Goal: Task Accomplishment & Management: Complete application form

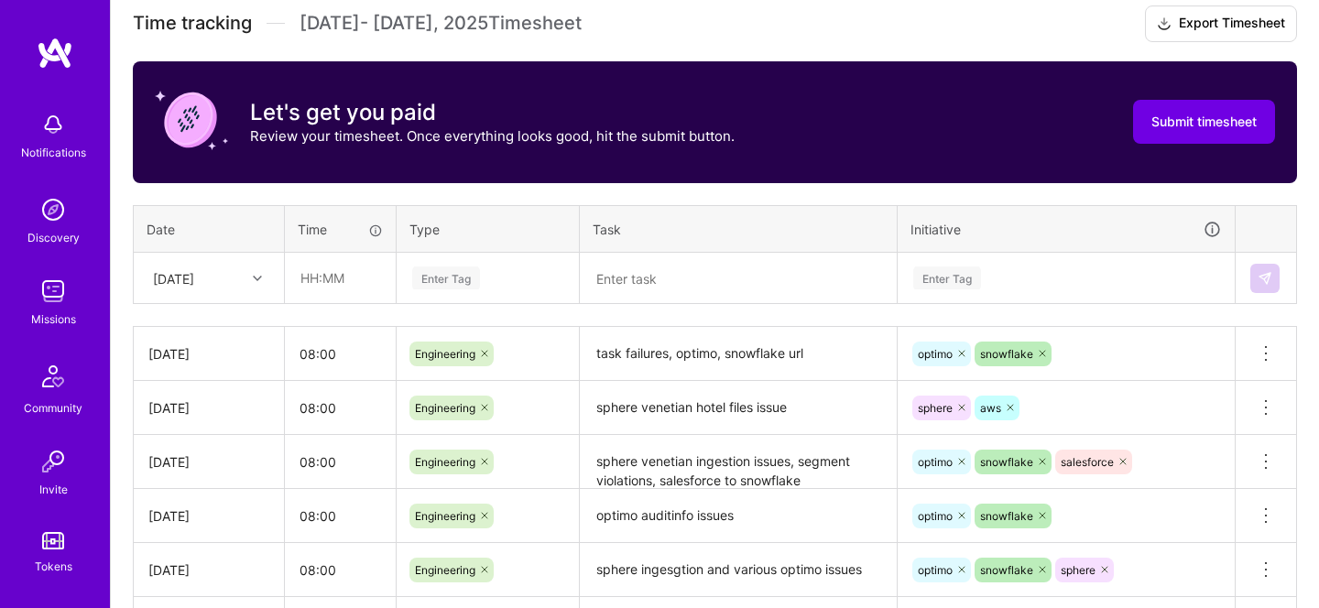
scroll to position [559, 0]
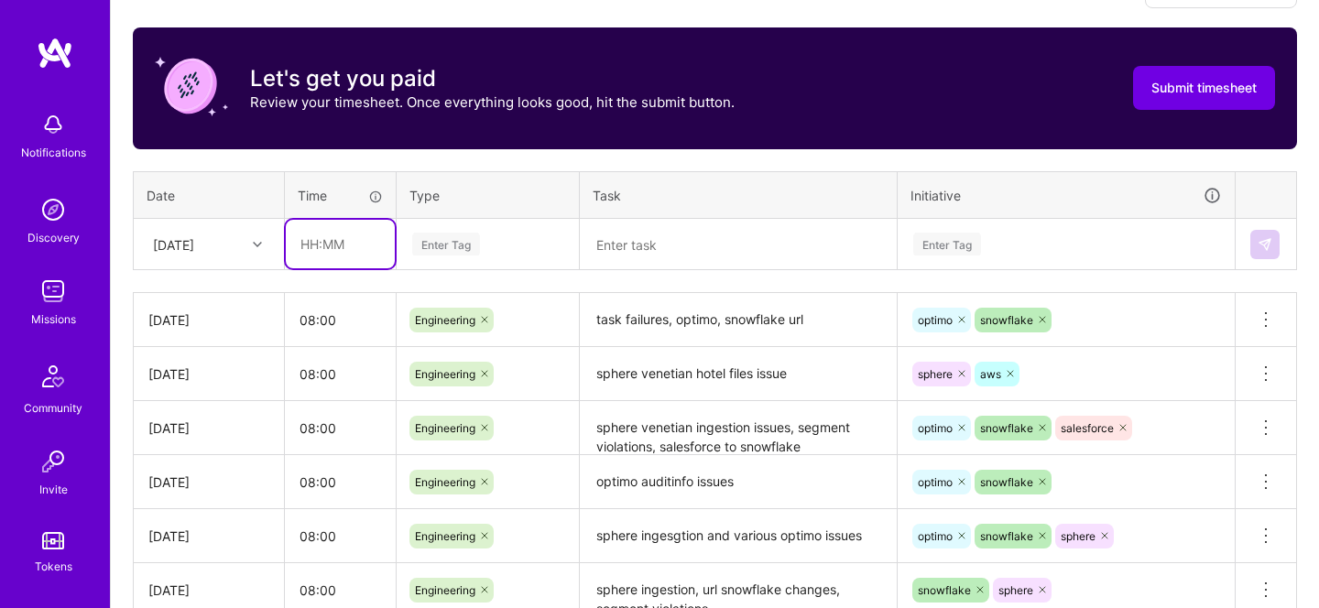
click at [344, 258] on input "text" at bounding box center [340, 244] width 109 height 49
type input "08:00"
click at [447, 253] on div "Enter Tag" at bounding box center [446, 244] width 68 height 28
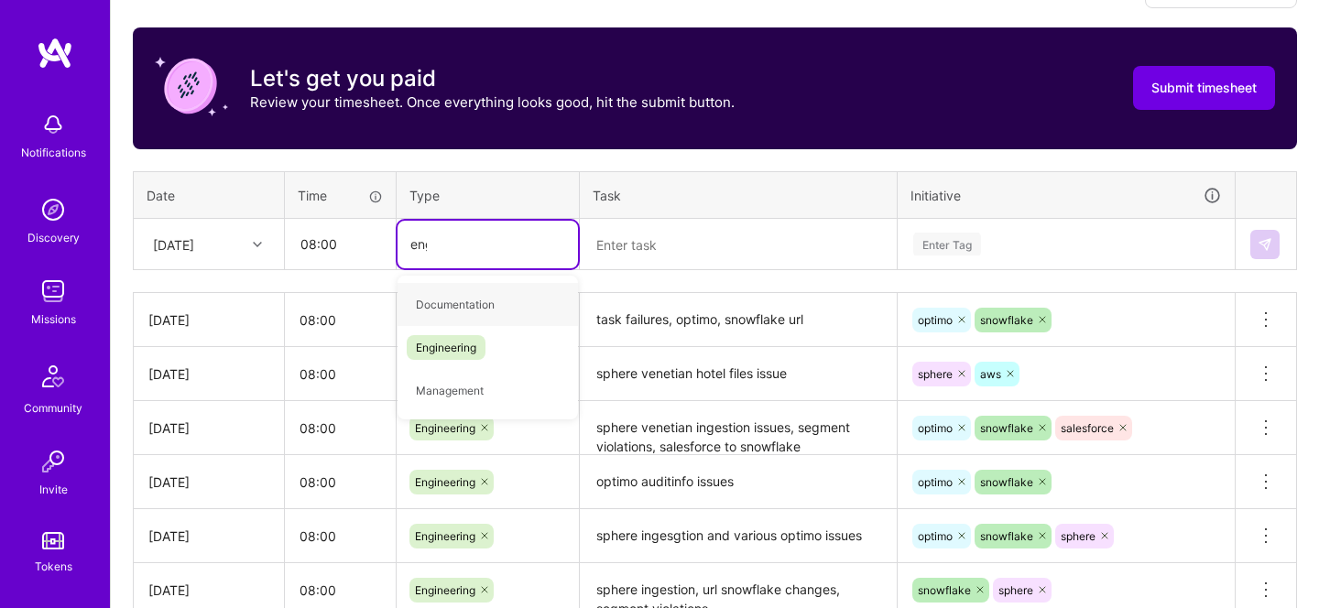
type input "engin"
click at [454, 292] on span "Engineering" at bounding box center [446, 304] width 79 height 25
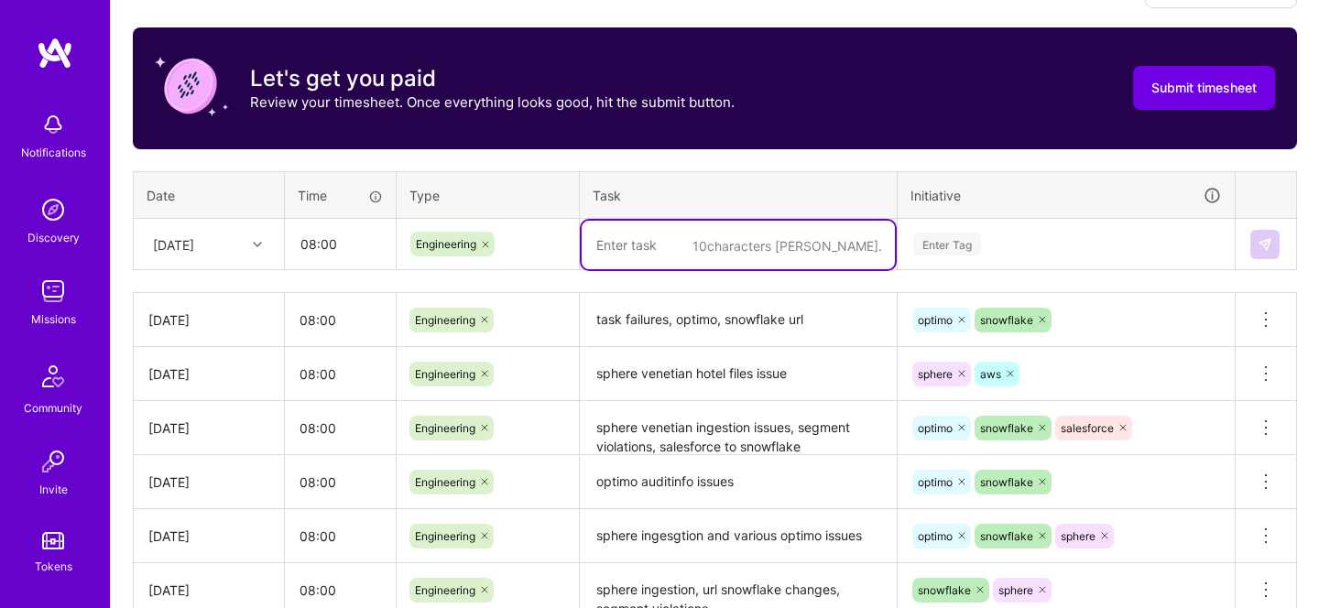
click at [630, 258] on textarea at bounding box center [738, 245] width 313 height 49
type textarea "snowflake, salesforce and optimo"
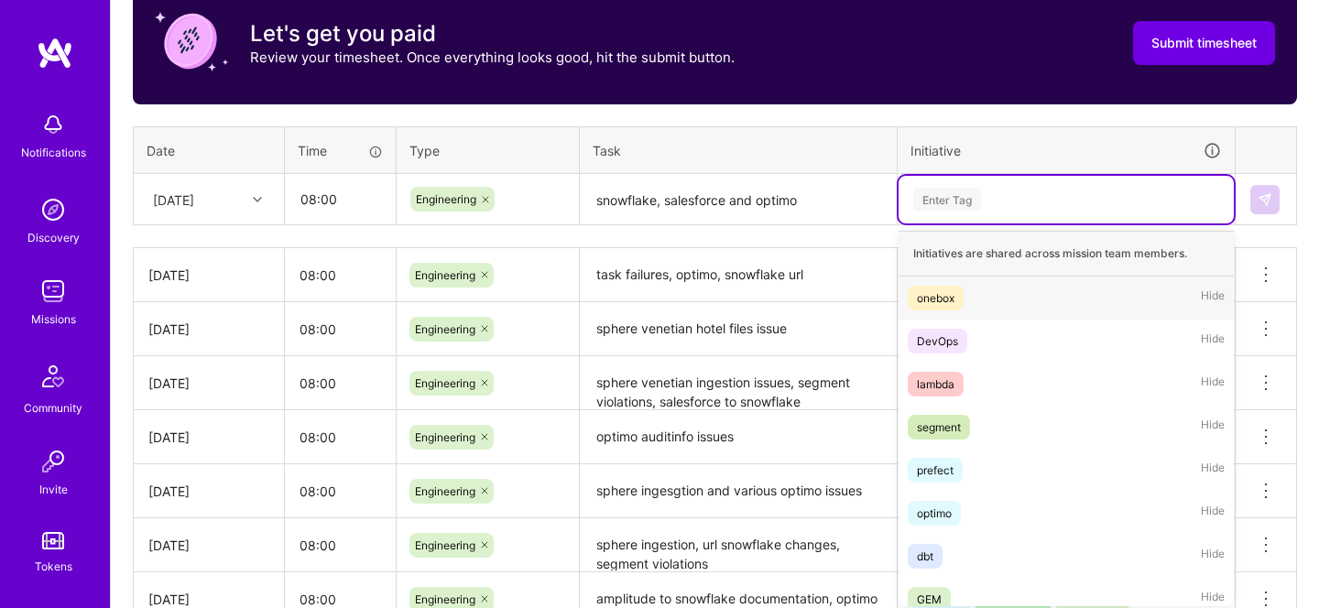
scroll to position [608, 0]
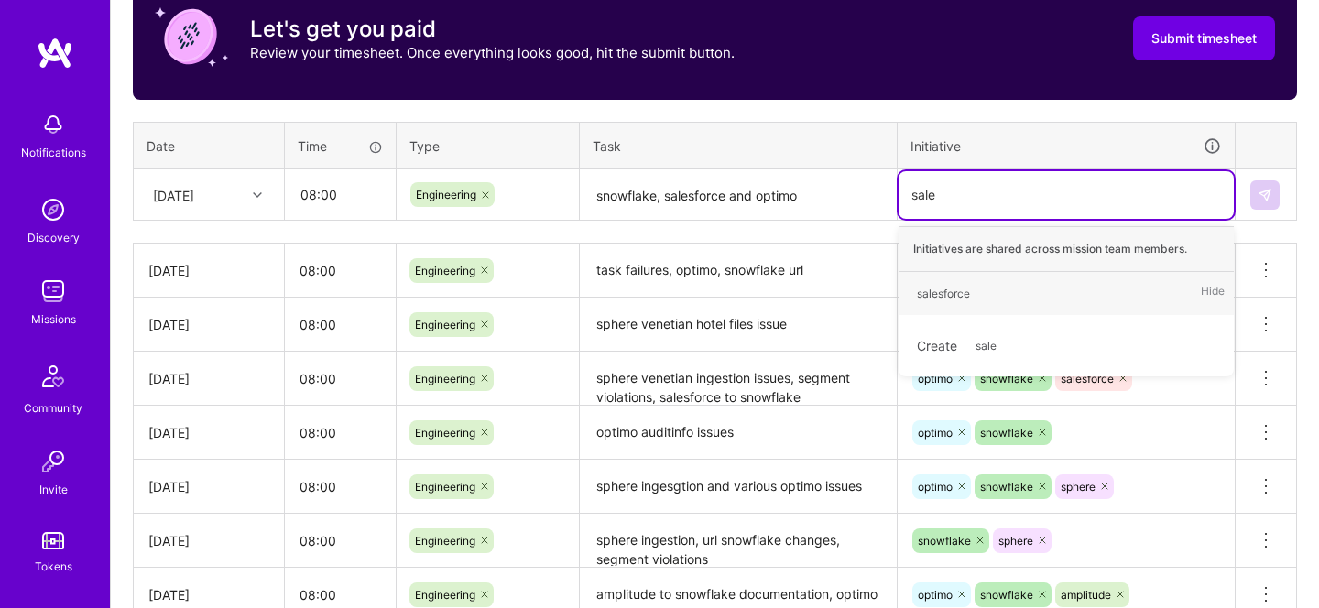
type input "sales"
click at [936, 284] on div "salesforce" at bounding box center [943, 293] width 53 height 19
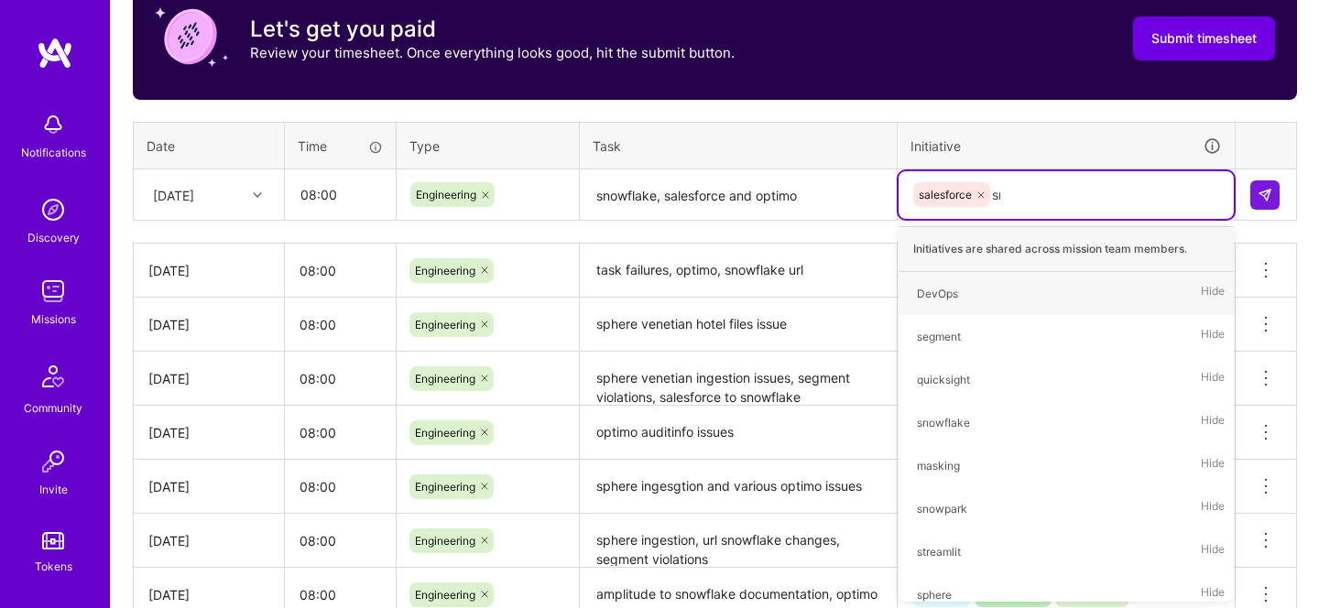
type input "snow"
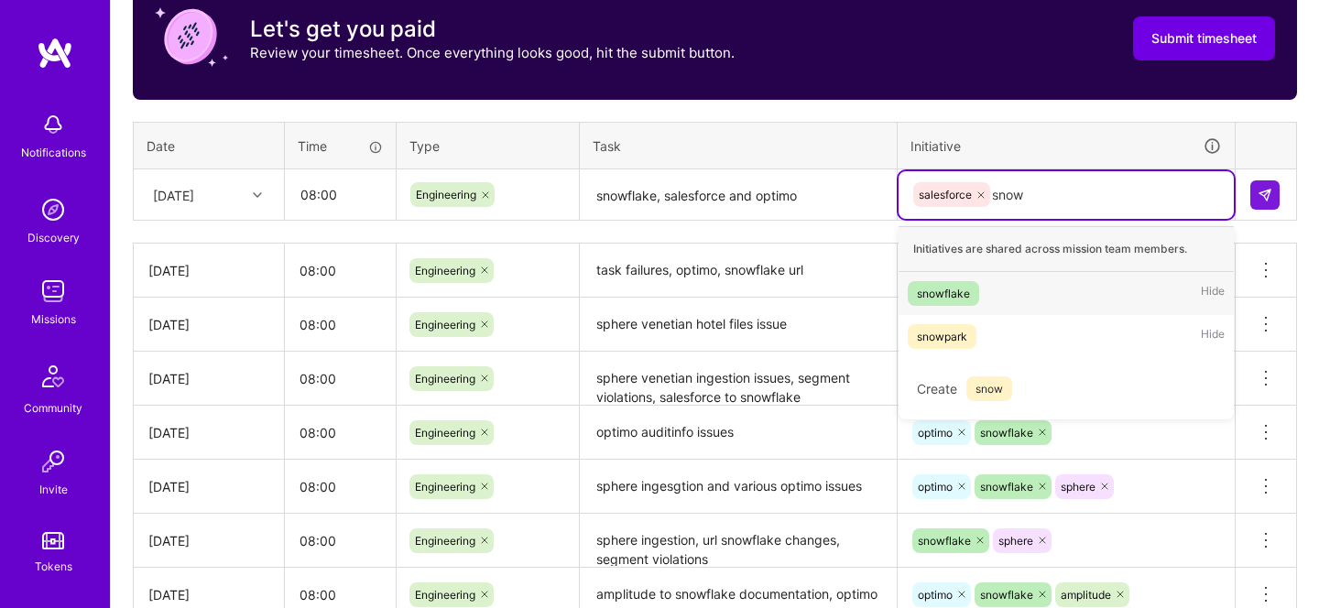
click at [936, 306] on div "snowflake Hide" at bounding box center [1066, 293] width 335 height 43
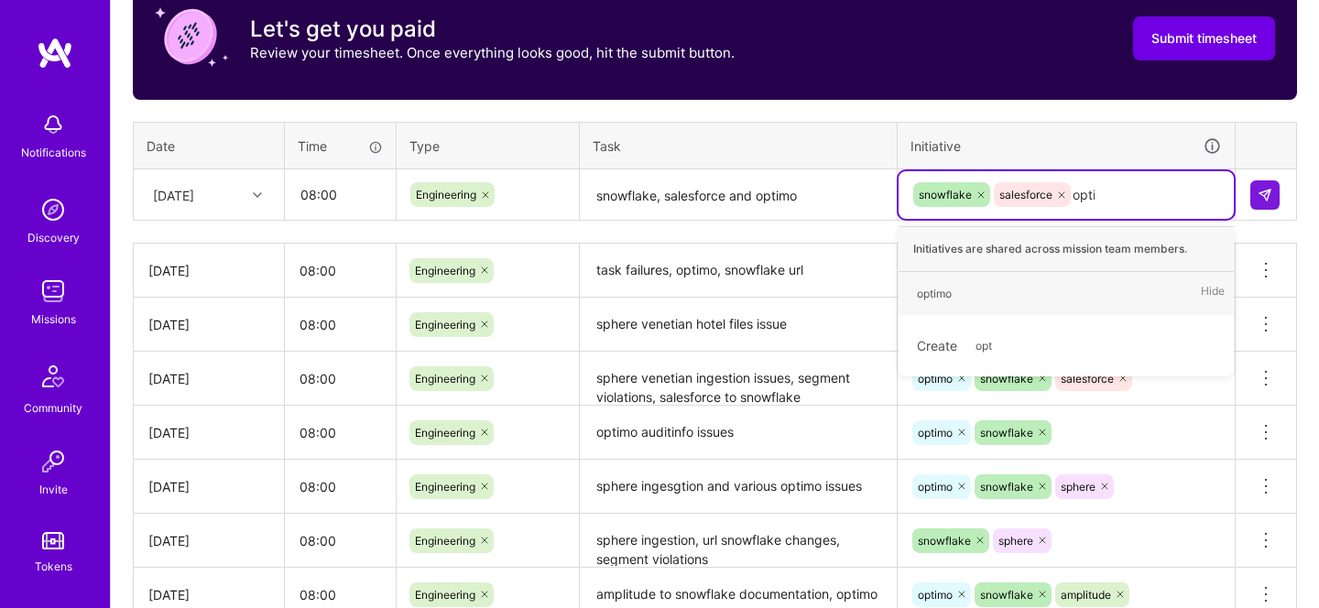
type input "optimo"
click at [956, 295] on span "optimo" at bounding box center [934, 293] width 53 height 25
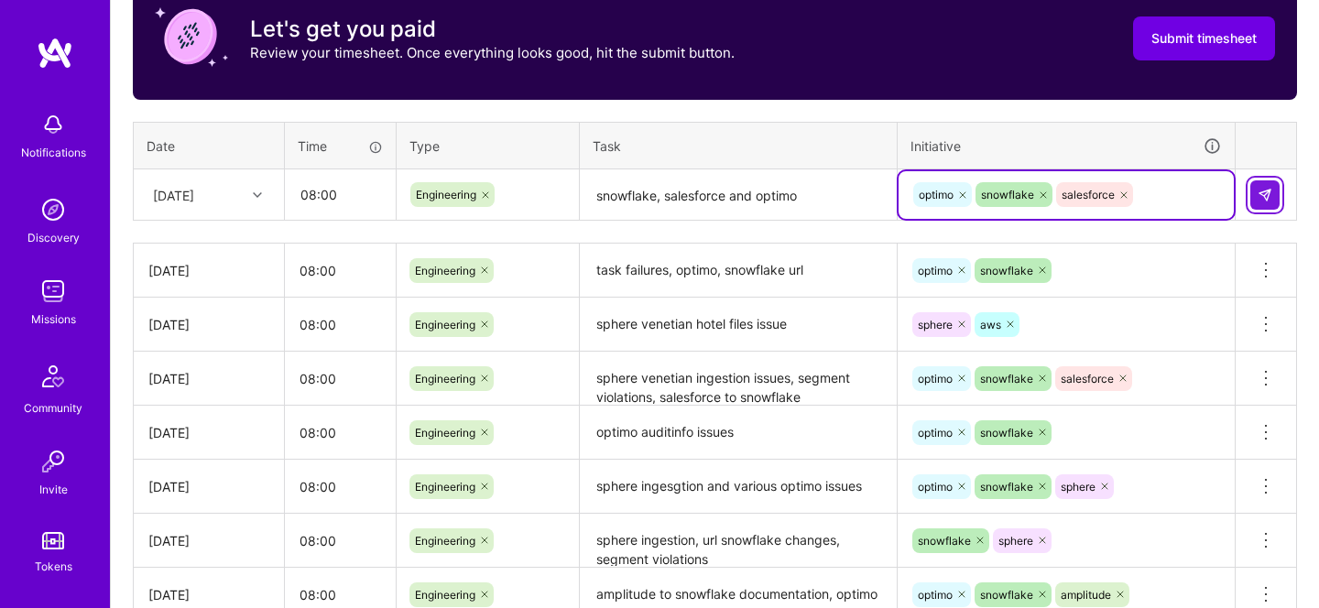
click at [1270, 197] on img at bounding box center [1265, 195] width 15 height 15
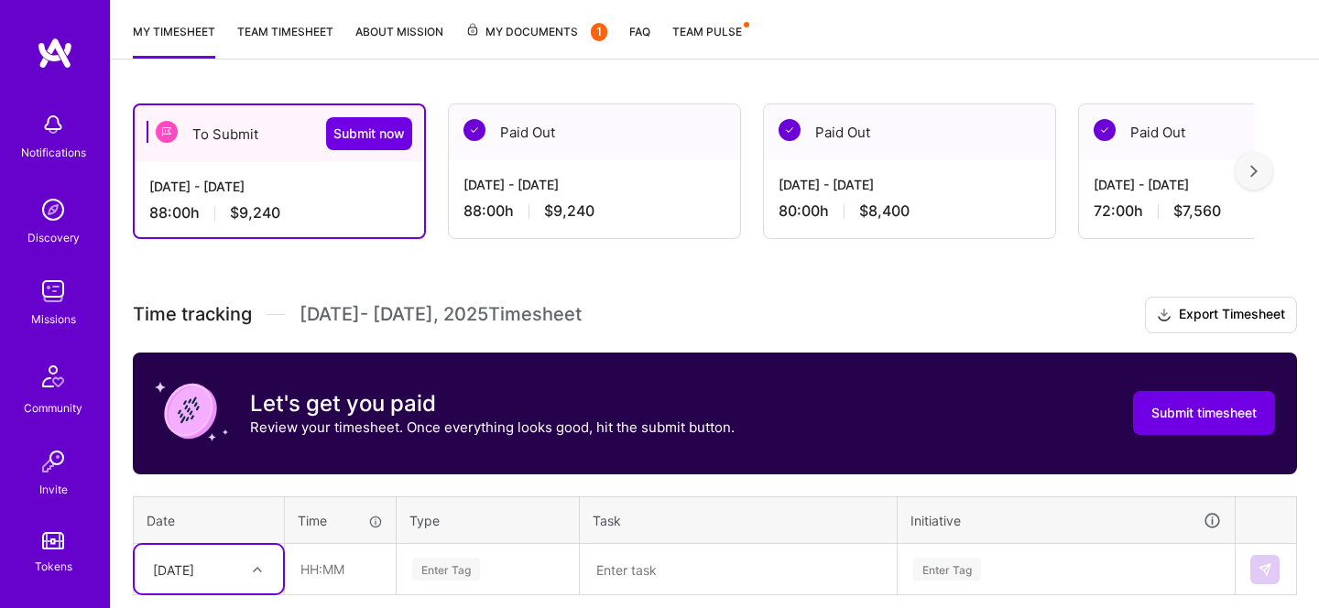
scroll to position [228, 0]
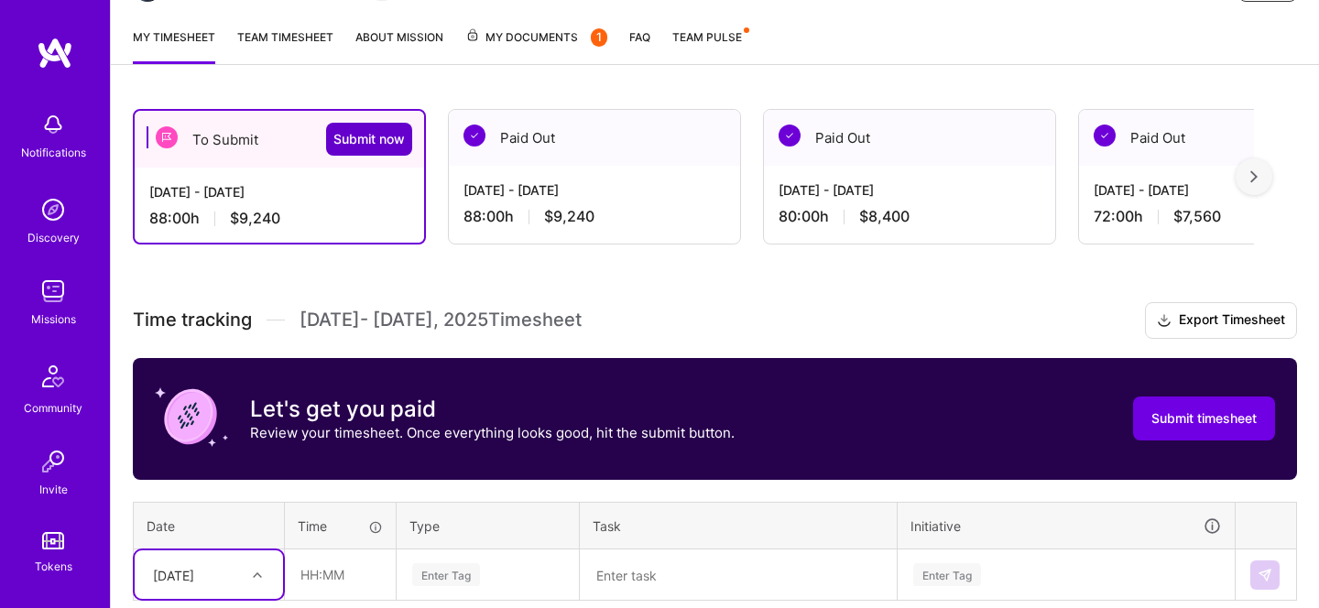
click at [390, 152] on button "Submit now" at bounding box center [369, 139] width 86 height 33
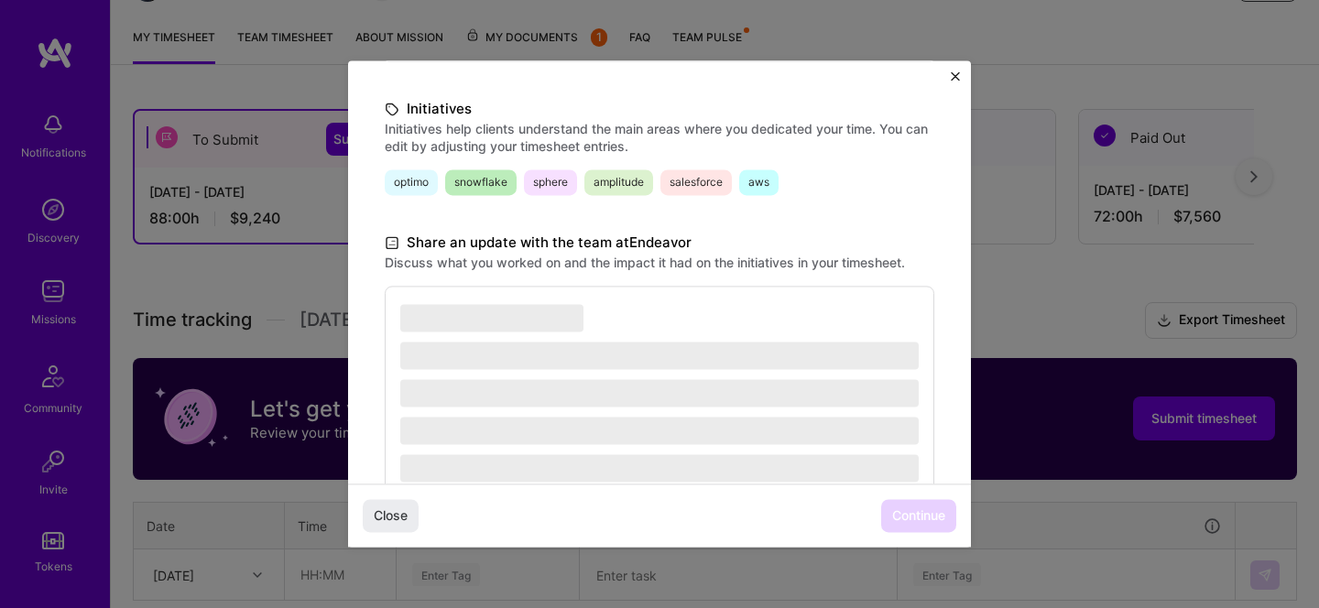
scroll to position [488, 0]
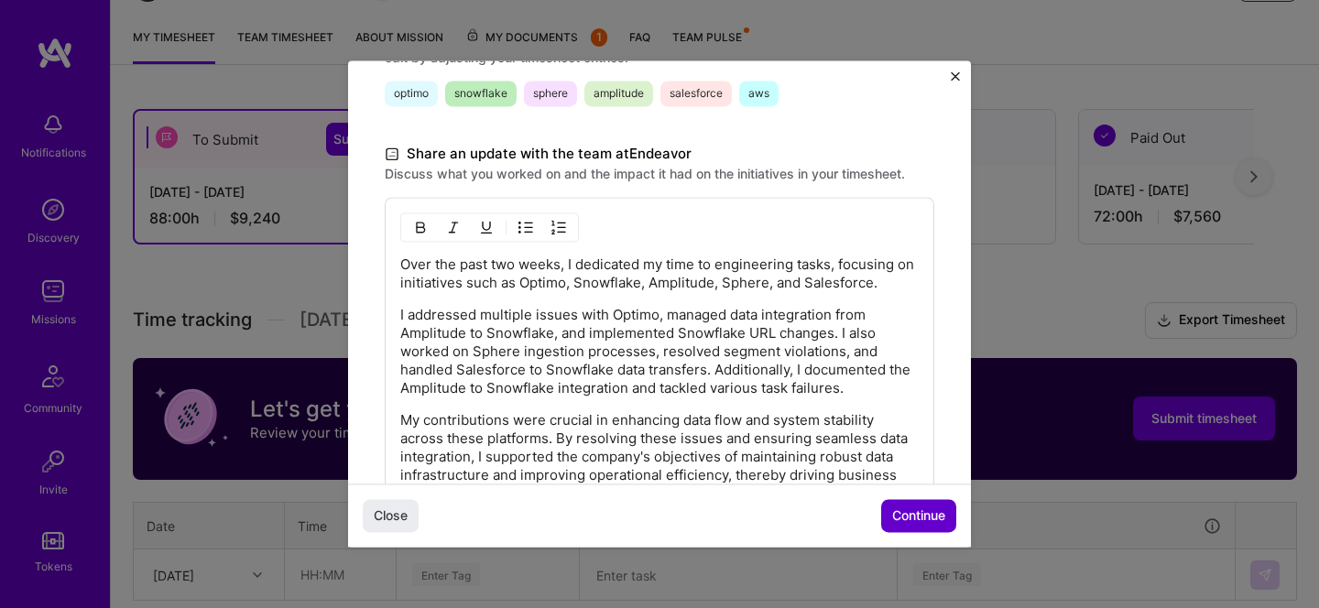
click at [915, 513] on span "Continue" at bounding box center [918, 517] width 53 height 18
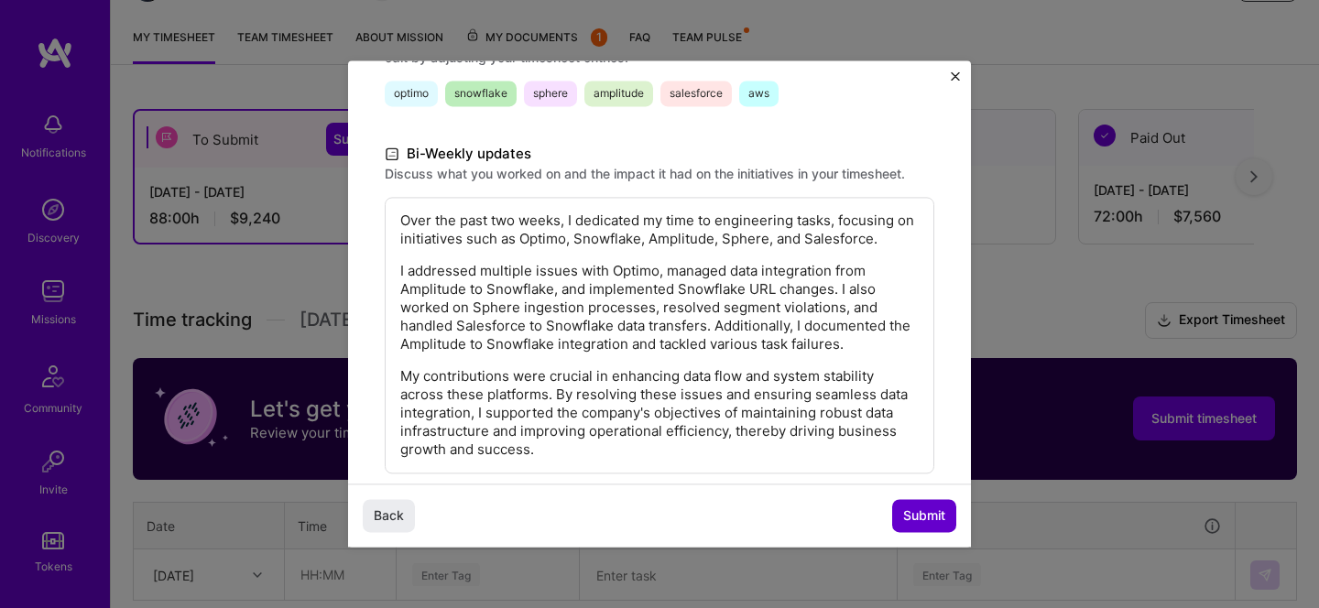
click at [915, 513] on span "Submit" at bounding box center [924, 517] width 42 height 18
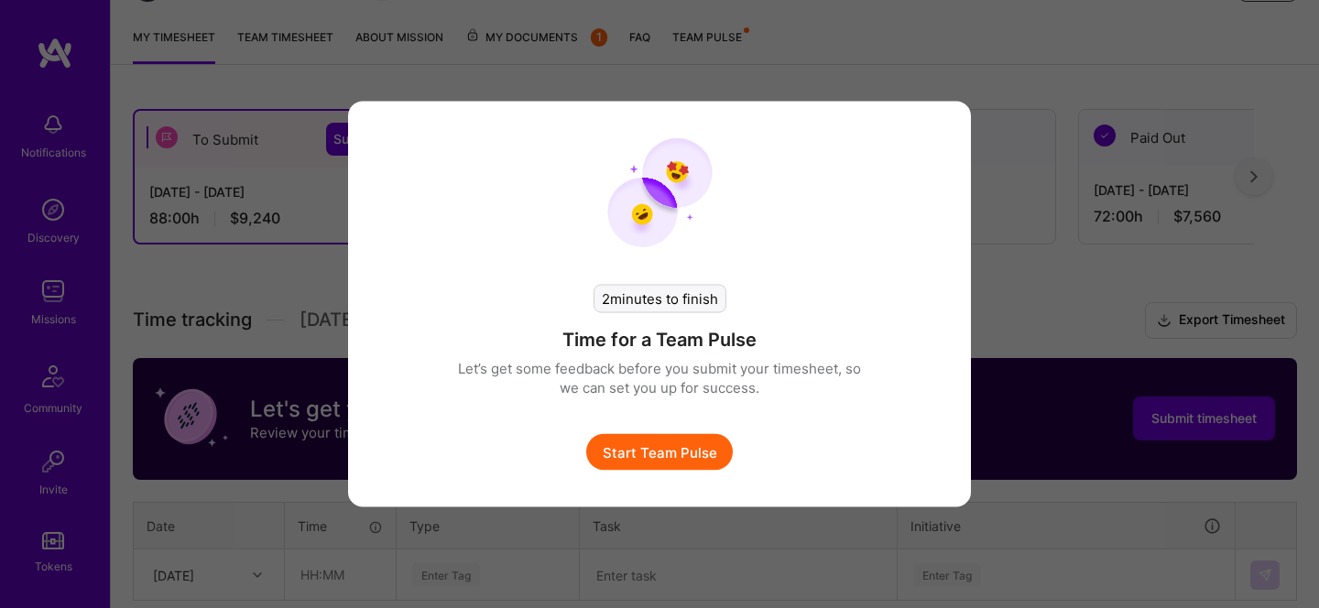
click at [708, 464] on button "Start Team Pulse" at bounding box center [659, 452] width 147 height 37
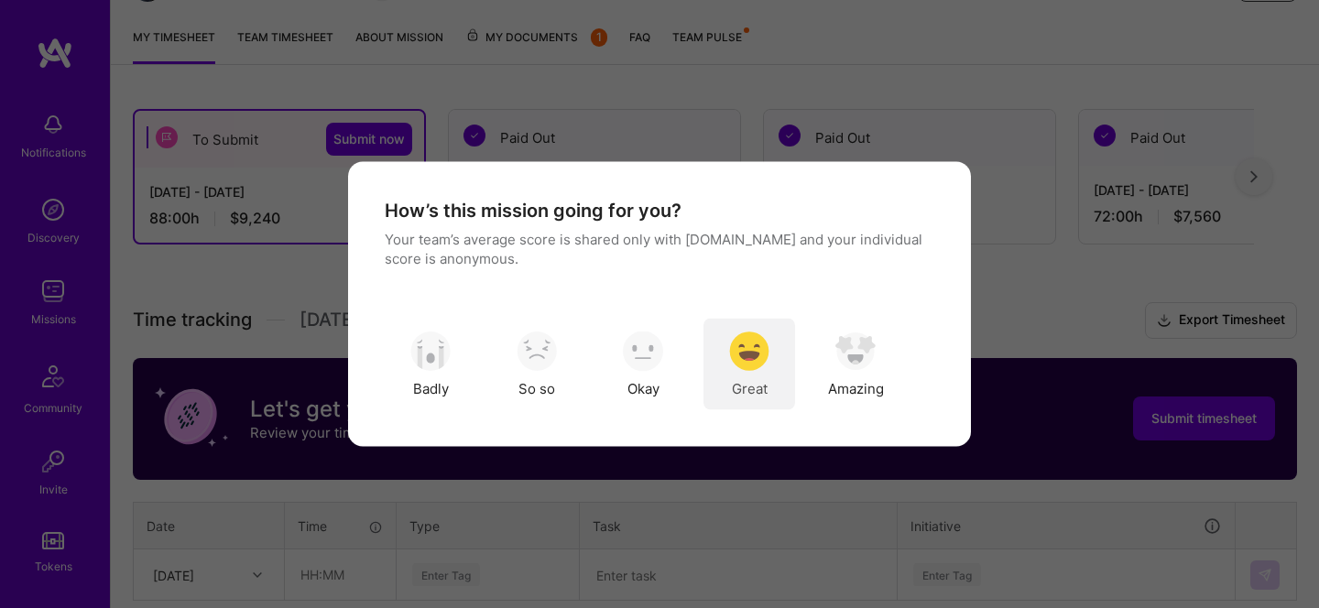
click at [745, 383] on span "Great" at bounding box center [750, 387] width 36 height 19
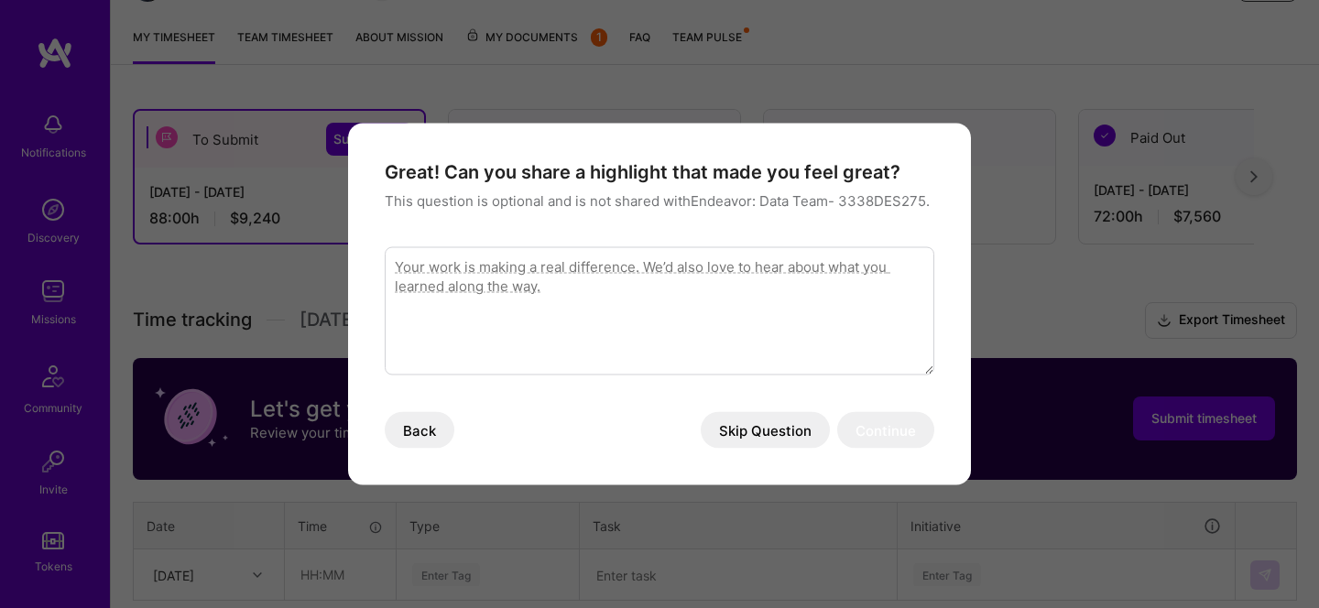
click at [760, 438] on button "Skip Question" at bounding box center [765, 430] width 129 height 37
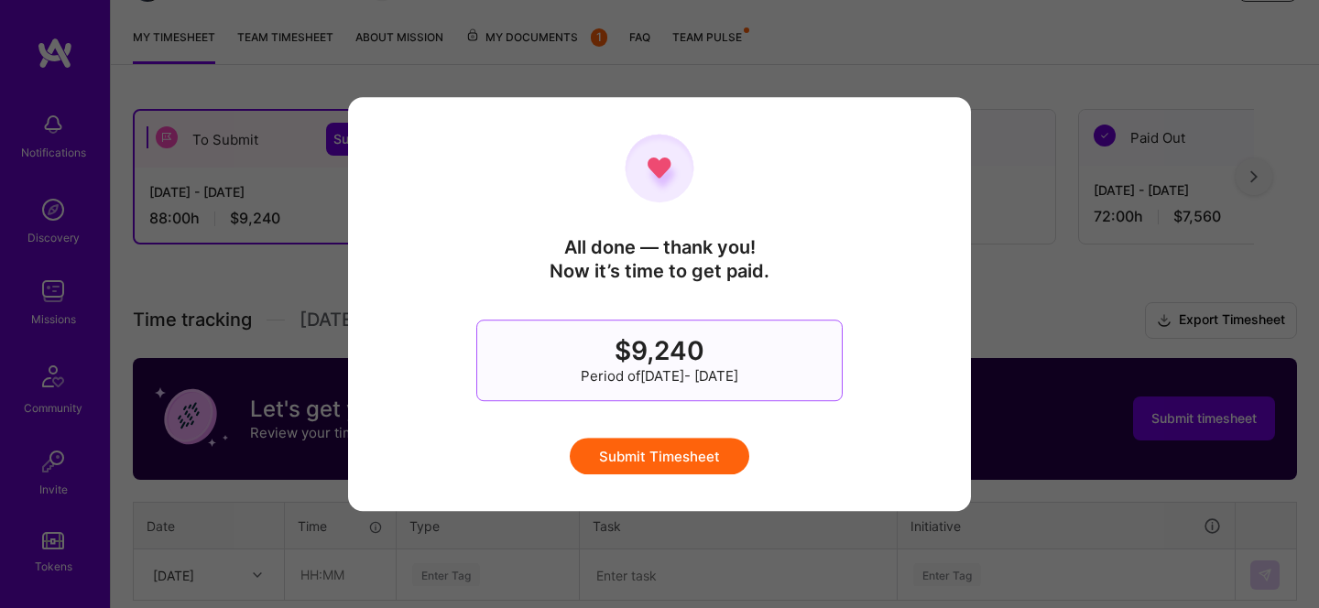
click at [725, 446] on button "Submit Timesheet" at bounding box center [660, 456] width 180 height 37
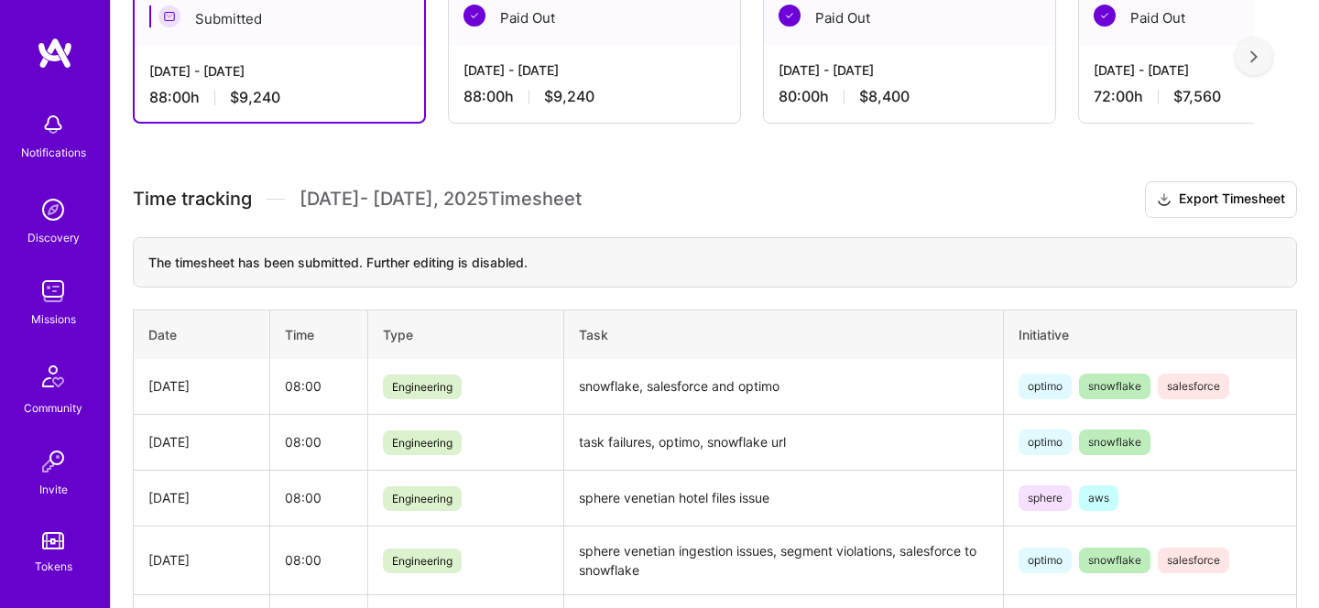
scroll to position [0, 0]
